Goal: Task Accomplishment & Management: Manage account settings

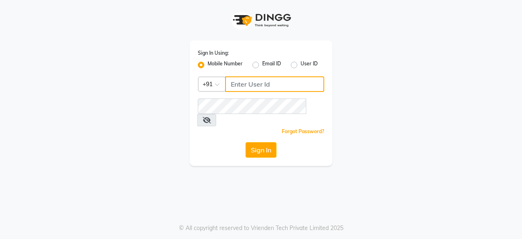
click at [263, 81] on input "Username" at bounding box center [274, 83] width 99 height 15
type input "9001099622"
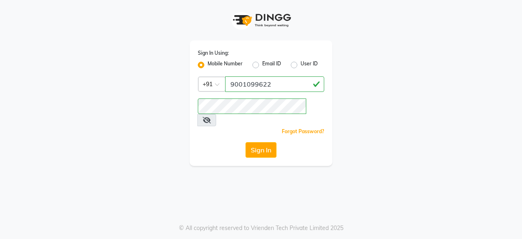
click at [223, 142] on div "Sign In" at bounding box center [261, 149] width 126 height 15
click at [255, 142] on button "Sign In" at bounding box center [261, 149] width 31 height 15
